Goal: Task Accomplishment & Management: Use online tool/utility

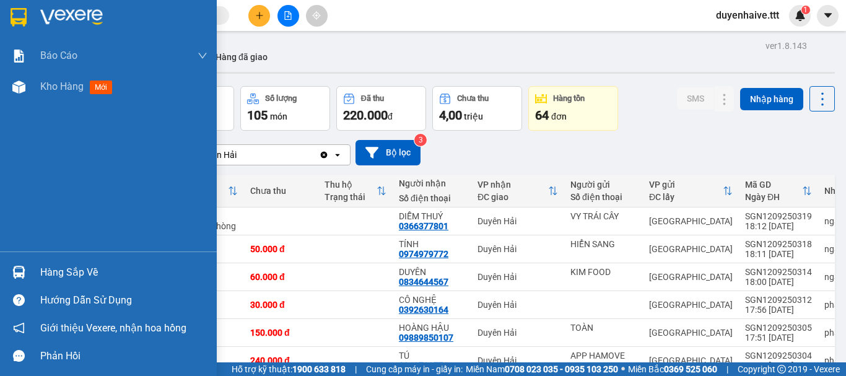
drag, startPoint x: 67, startPoint y: 269, endPoint x: 86, endPoint y: 256, distance: 23.2
click at [67, 270] on div "Hàng sắp về" at bounding box center [123, 272] width 167 height 19
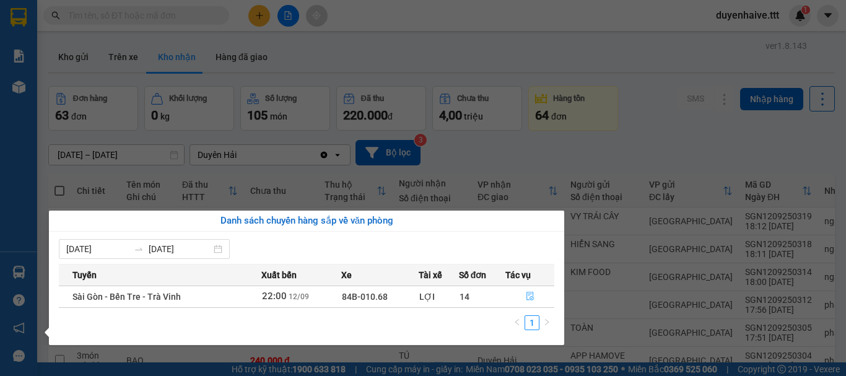
click at [526, 297] on icon "file-done" at bounding box center [529, 296] width 7 height 9
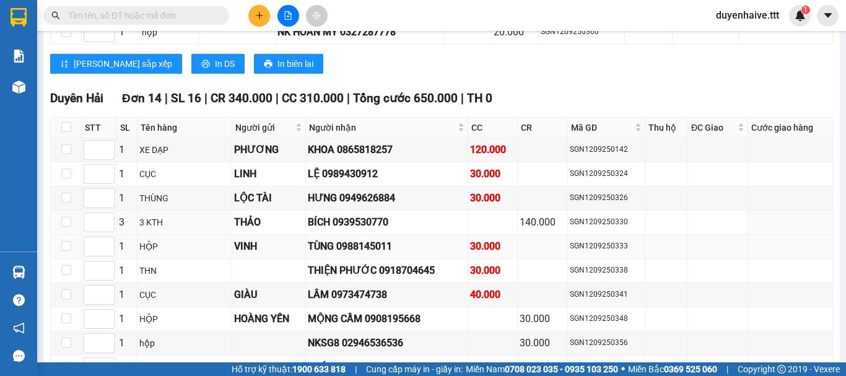
scroll to position [1920, 0]
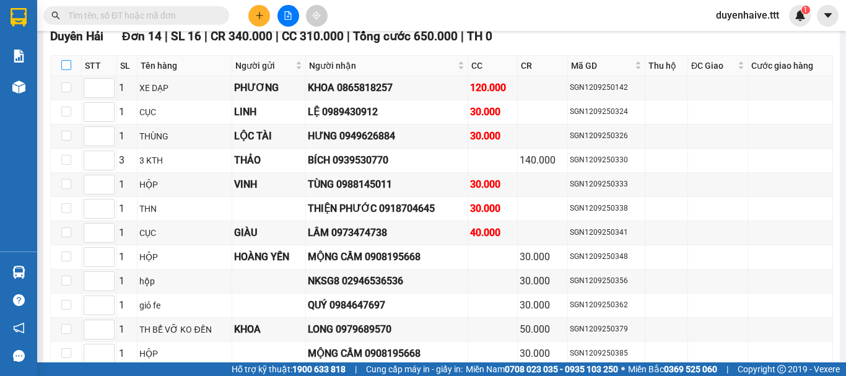
click at [69, 76] on table "STT SL Tên hàng Người gửi Người nhận CC CR Mã GD Thu hộ ĐC [PERSON_NAME] [PERSO…" at bounding box center [442, 234] width 782 height 359
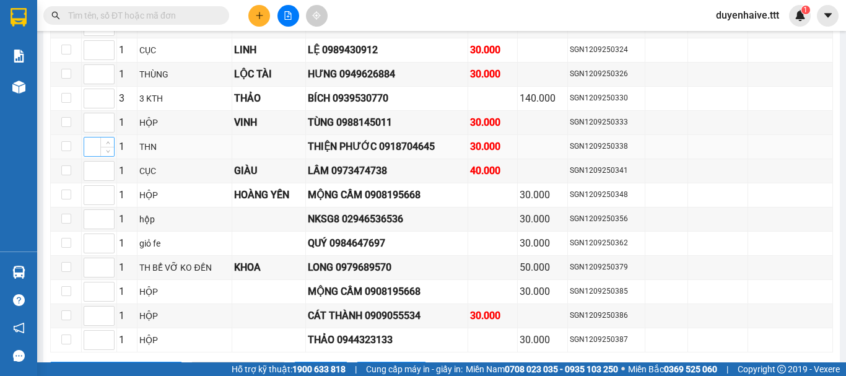
scroll to position [1796, 0]
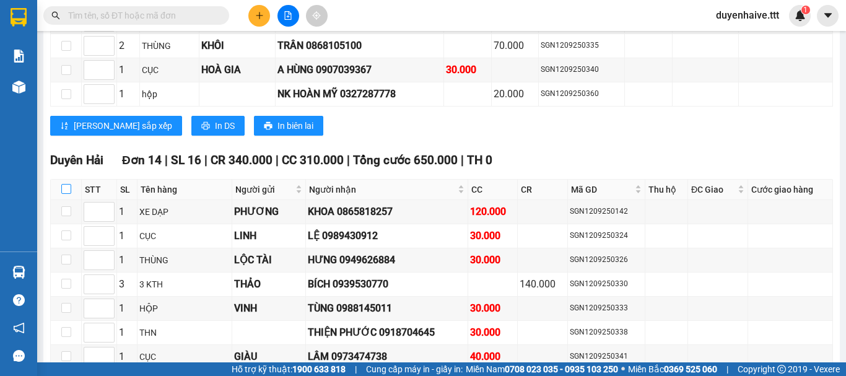
click at [67, 194] on input "checkbox" at bounding box center [66, 189] width 10 height 10
checkbox input "true"
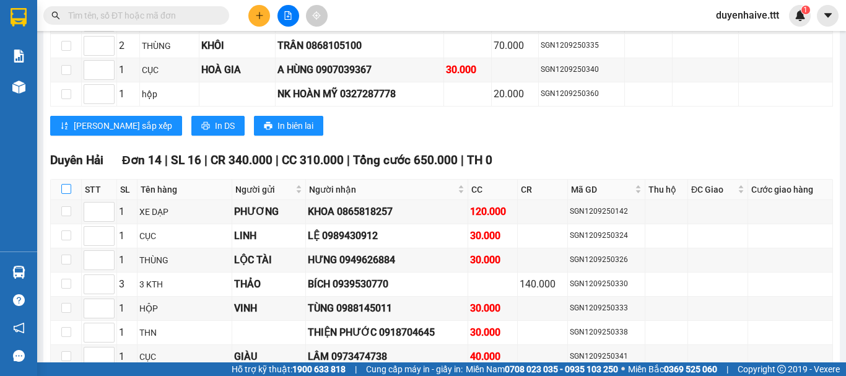
checkbox input "true"
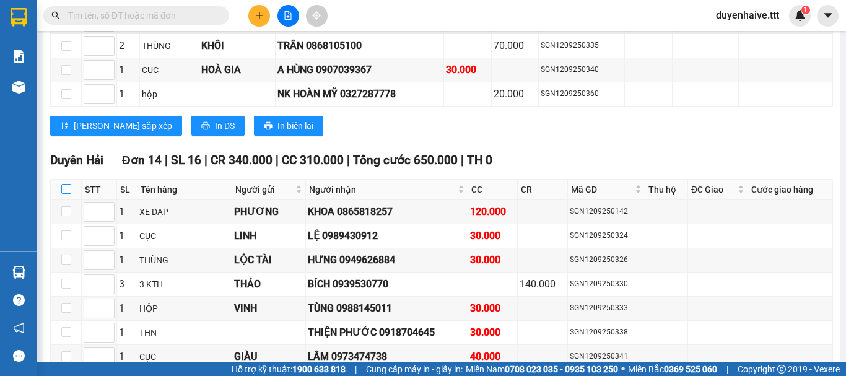
checkbox input "true"
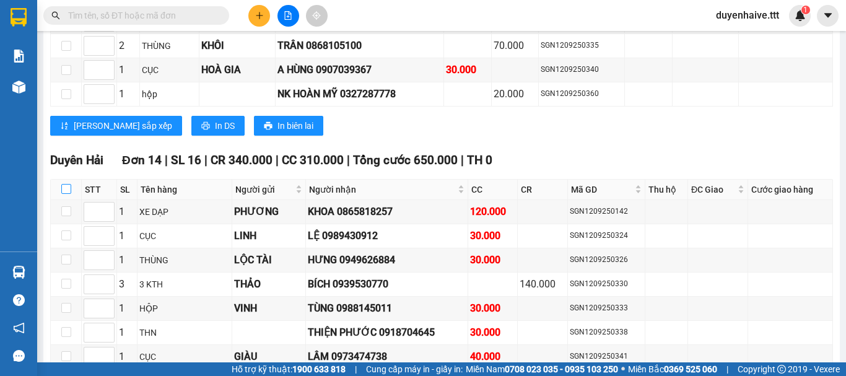
checkbox input "true"
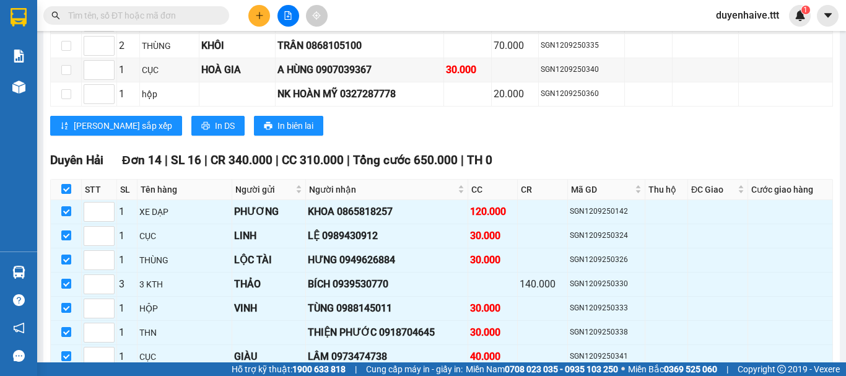
scroll to position [1981, 0]
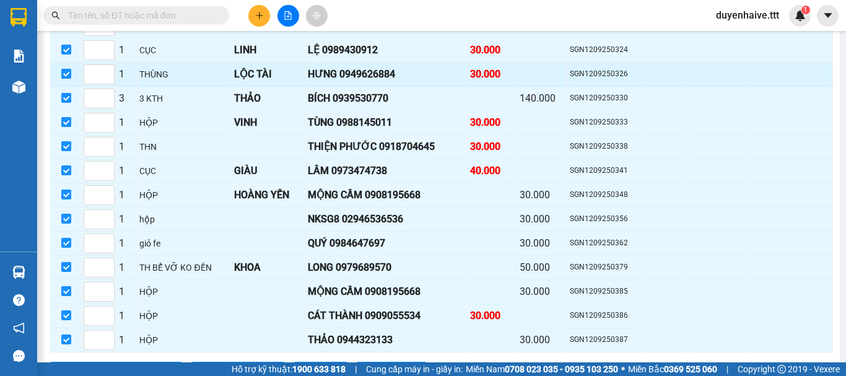
click at [64, 79] on input "checkbox" at bounding box center [66, 74] width 10 height 10
checkbox input "false"
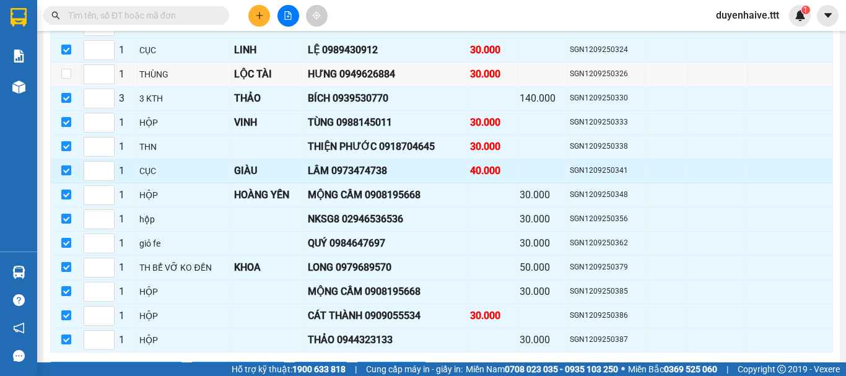
click at [67, 175] on input "checkbox" at bounding box center [66, 170] width 10 height 10
checkbox input "false"
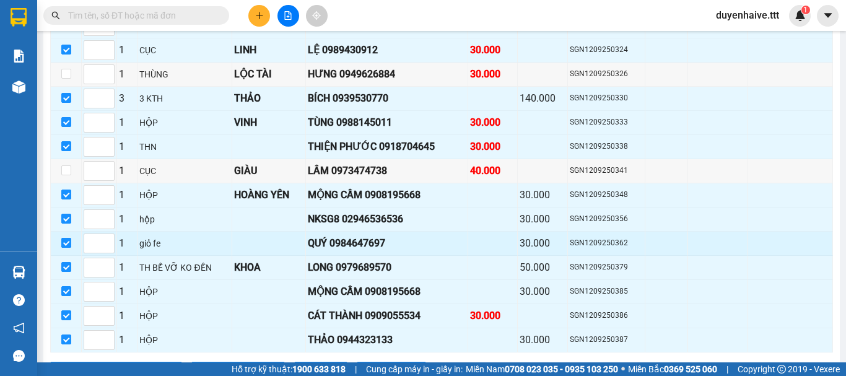
click at [69, 248] on input "checkbox" at bounding box center [66, 243] width 10 height 10
checkbox input "false"
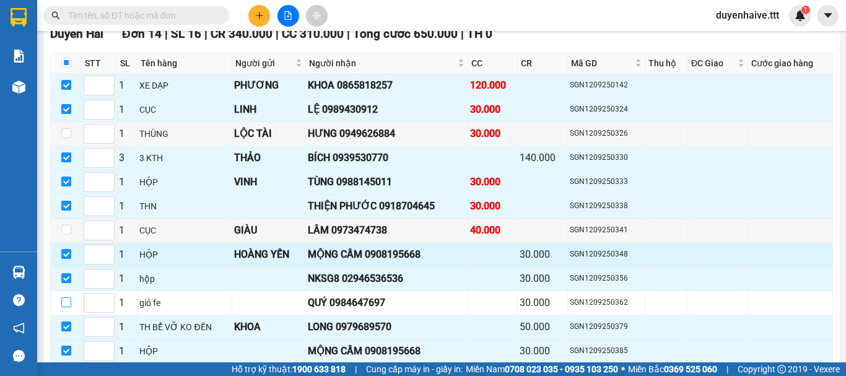
scroll to position [2046, 0]
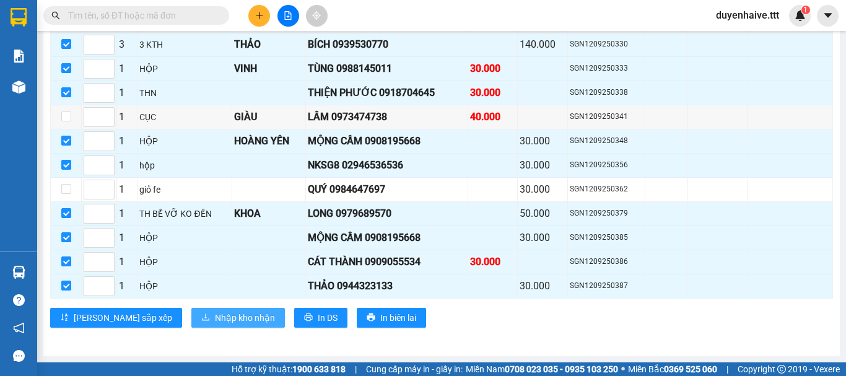
click at [215, 323] on span "Nhập kho nhận" at bounding box center [245, 318] width 60 height 14
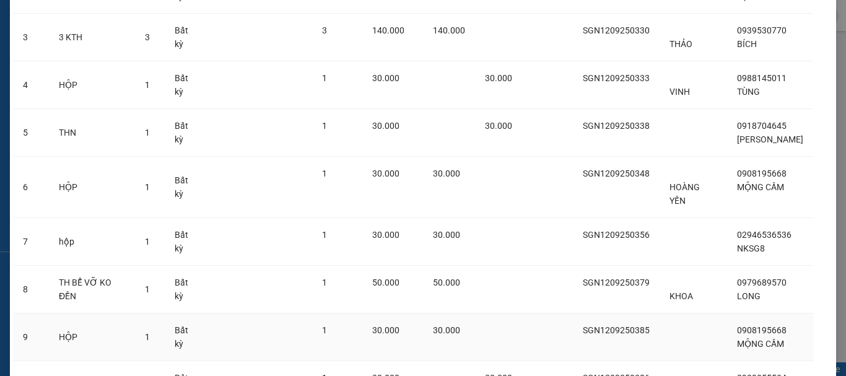
scroll to position [343, 0]
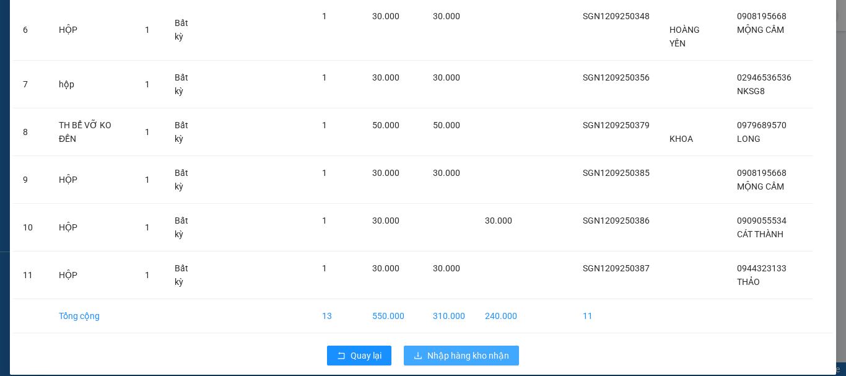
click at [463, 349] on span "Nhập hàng kho nhận" at bounding box center [468, 356] width 82 height 14
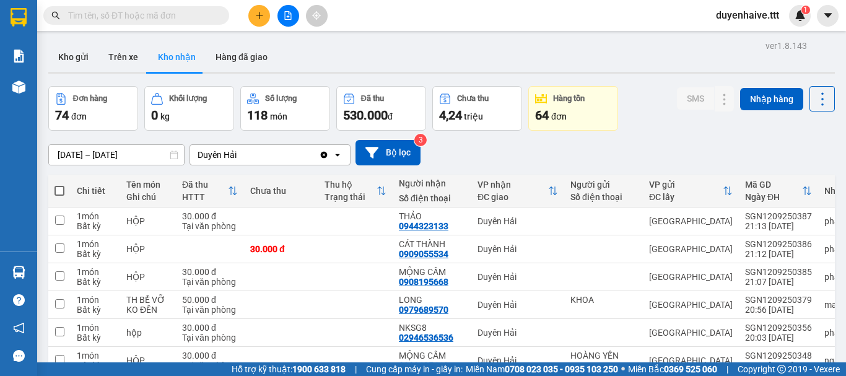
click at [154, 24] on span at bounding box center [136, 15] width 186 height 19
click at [155, 15] on input "text" at bounding box center [141, 16] width 146 height 14
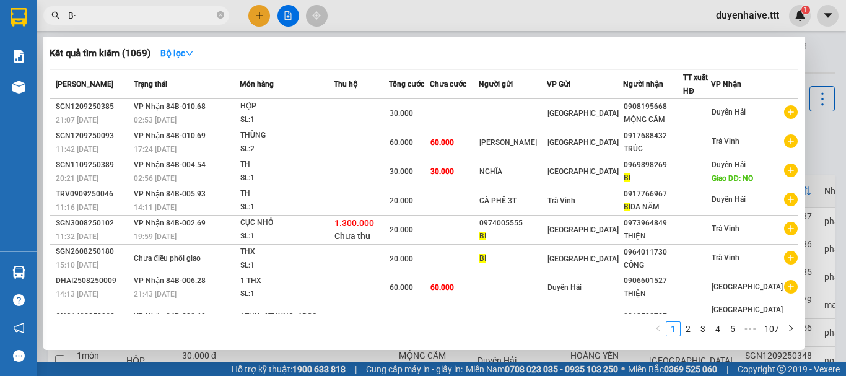
type input "B"
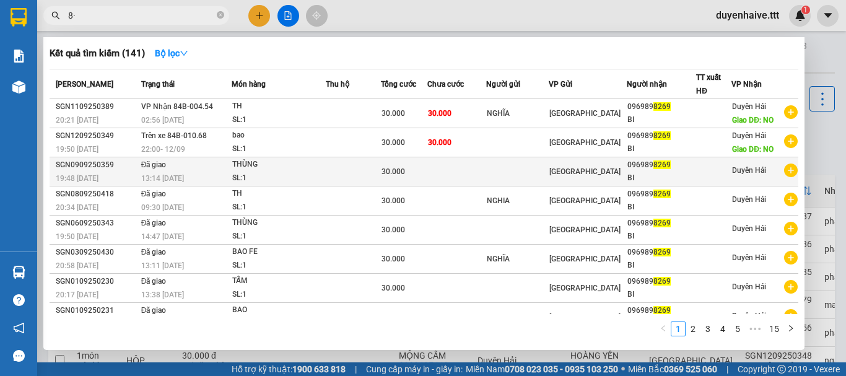
type input "8"
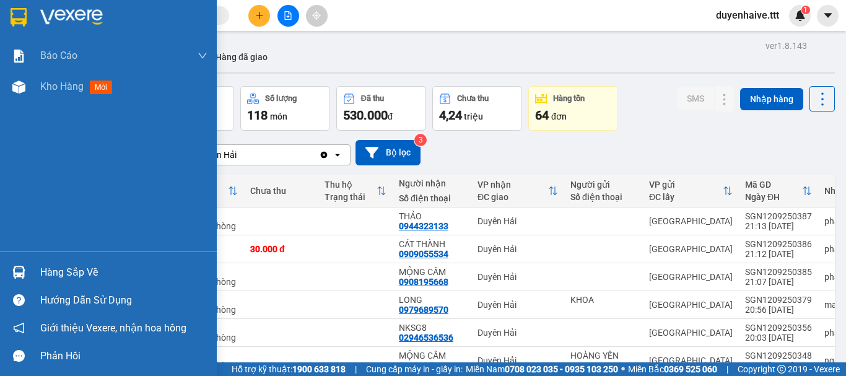
click at [58, 271] on div "Hàng sắp về" at bounding box center [123, 272] width 167 height 19
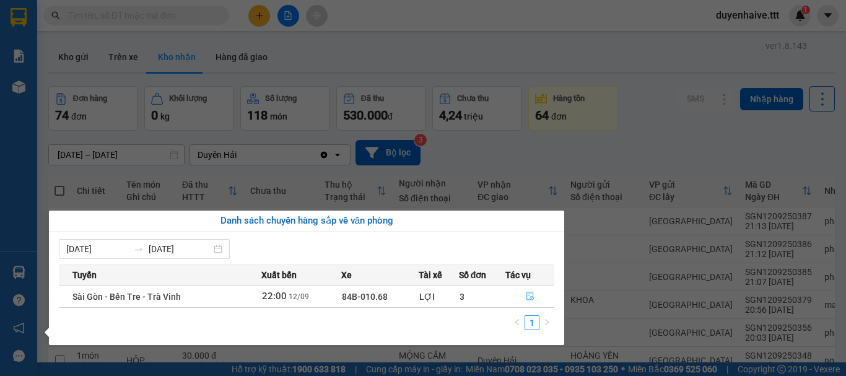
click at [533, 295] on icon "file-done" at bounding box center [529, 296] width 7 height 9
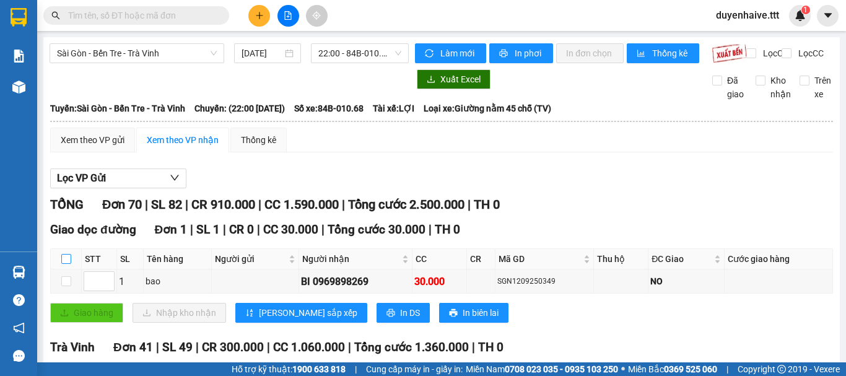
click at [67, 264] on input "checkbox" at bounding box center [66, 259] width 10 height 10
checkbox input "true"
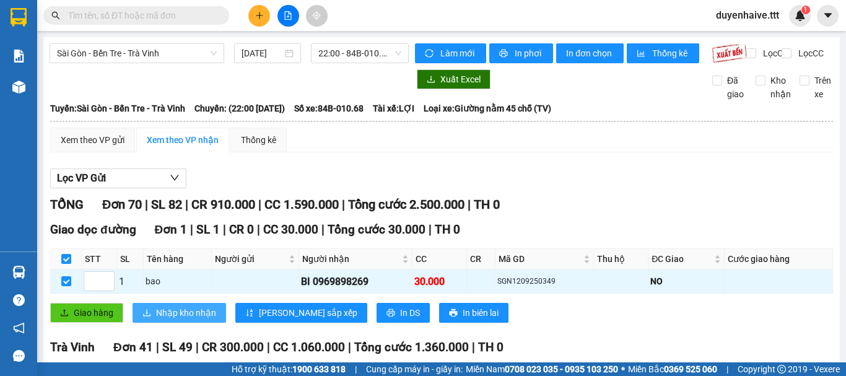
click at [181, 318] on span "Nhập kho nhận" at bounding box center [186, 313] width 60 height 14
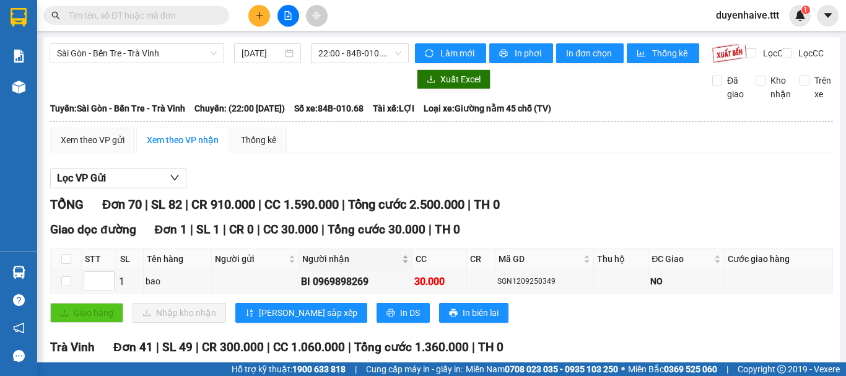
checkbox input "false"
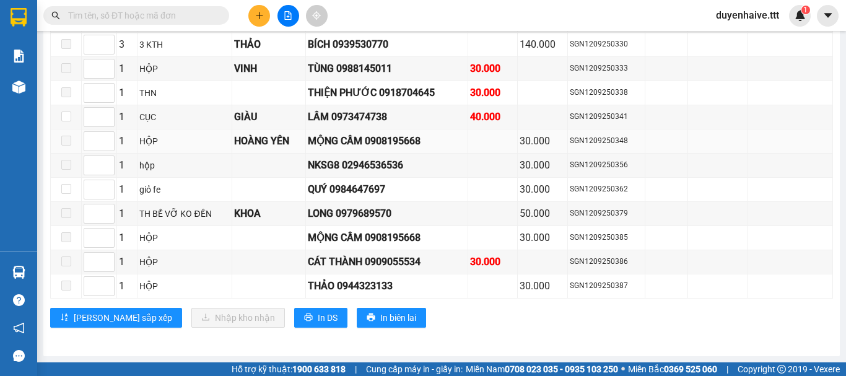
scroll to position [1860, 0]
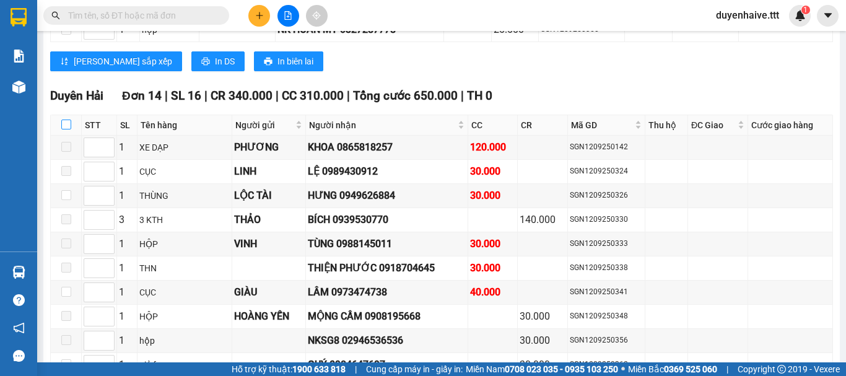
click at [64, 129] on input "checkbox" at bounding box center [66, 125] width 10 height 10
checkbox input "true"
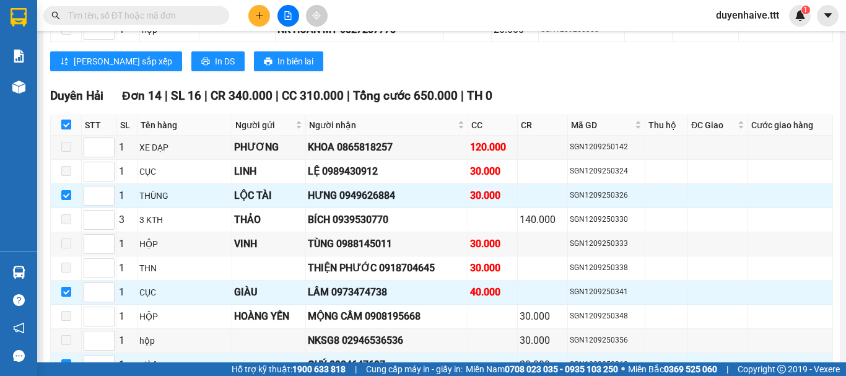
click at [65, 129] on input "checkbox" at bounding box center [66, 125] width 10 height 10
checkbox input "false"
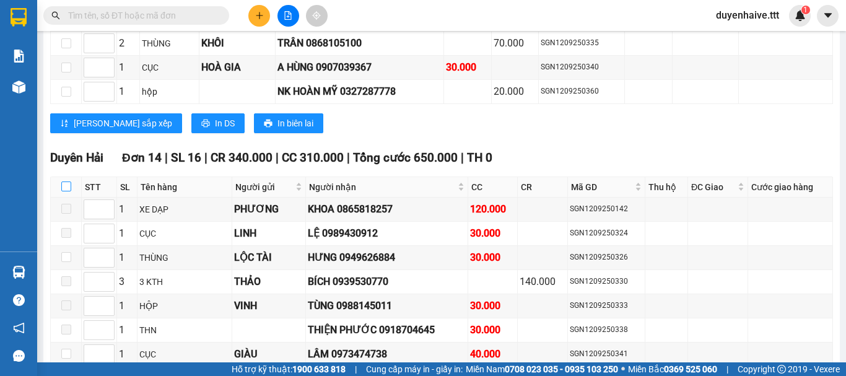
scroll to position [1674, 0]
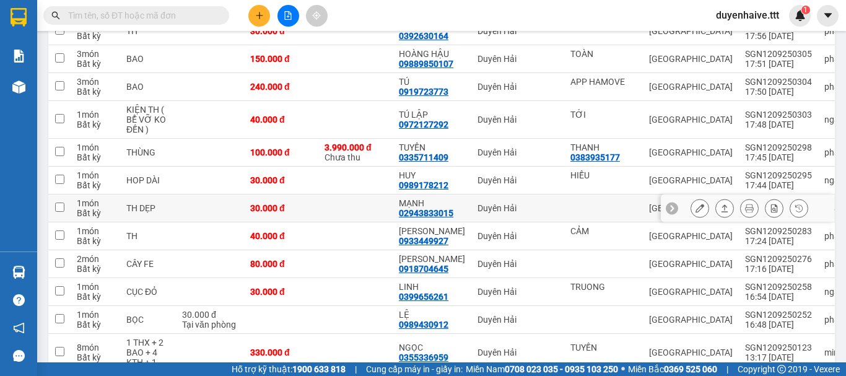
scroll to position [484, 0]
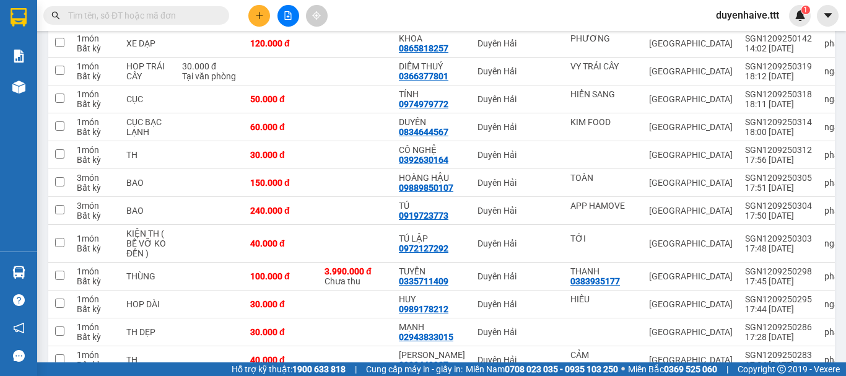
click at [133, 19] on input "text" at bounding box center [141, 16] width 146 height 14
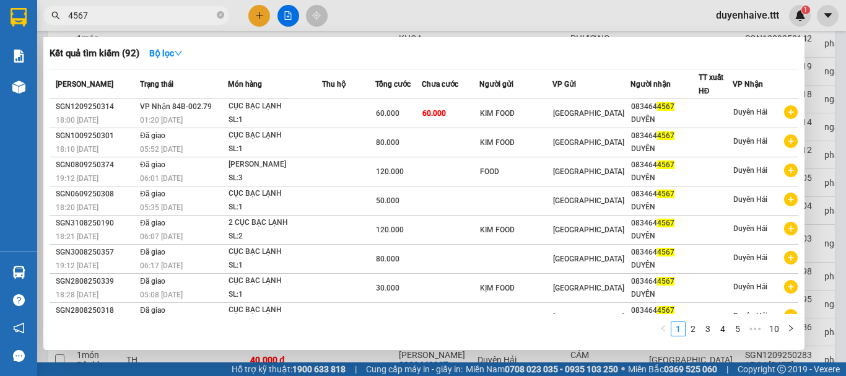
type input "4567"
